Goal: Task Accomplishment & Management: Manage account settings

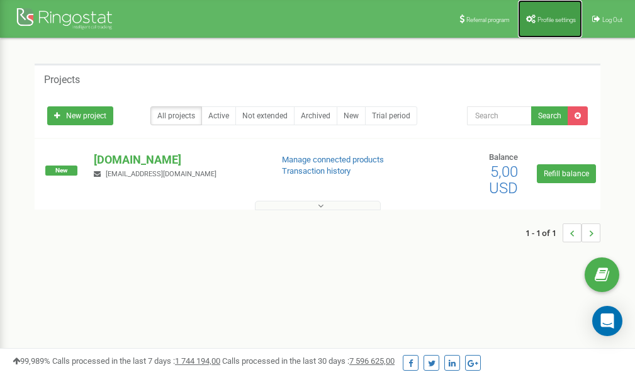
click at [547, 16] on span "Profile settings" at bounding box center [557, 19] width 38 height 7
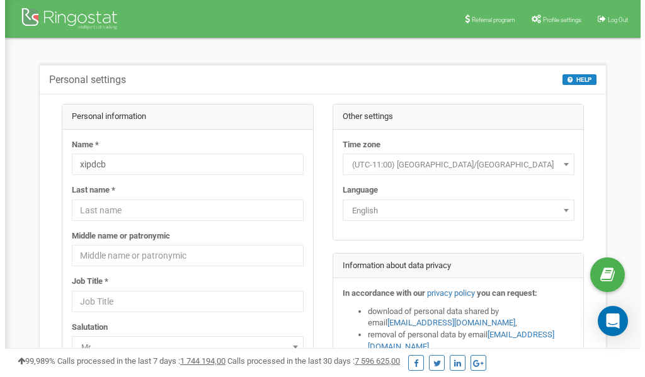
scroll to position [63, 0]
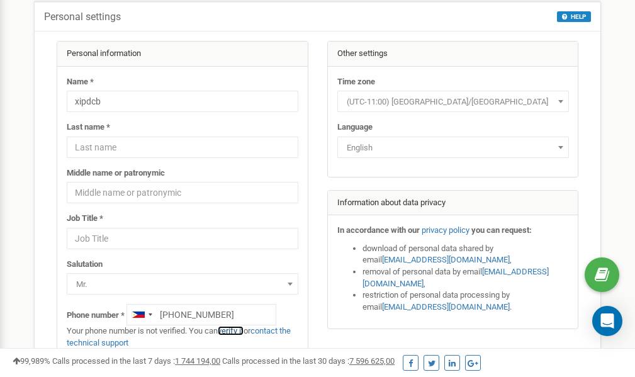
click at [239, 331] on link "verify it" at bounding box center [231, 330] width 26 height 9
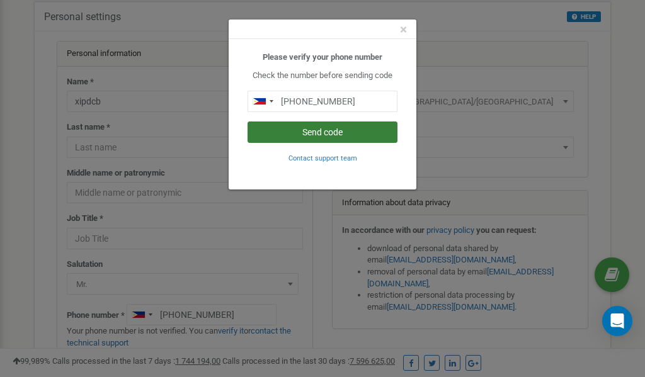
click at [315, 130] on button "Send code" at bounding box center [322, 132] width 150 height 21
